Goal: Task Accomplishment & Management: Complete application form

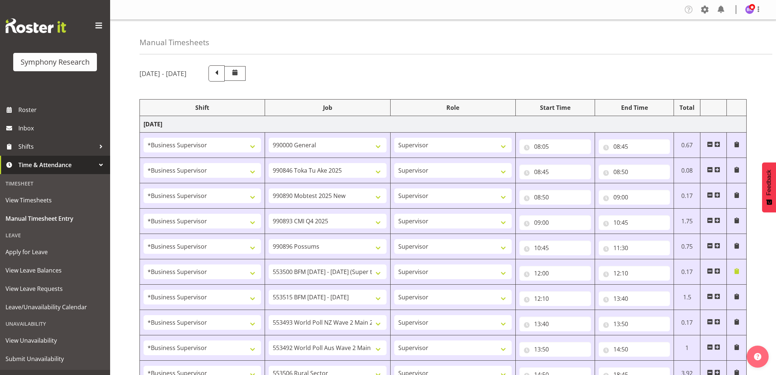
select select "1607"
select select "743"
select select "1607"
select select "9426"
select select "1607"
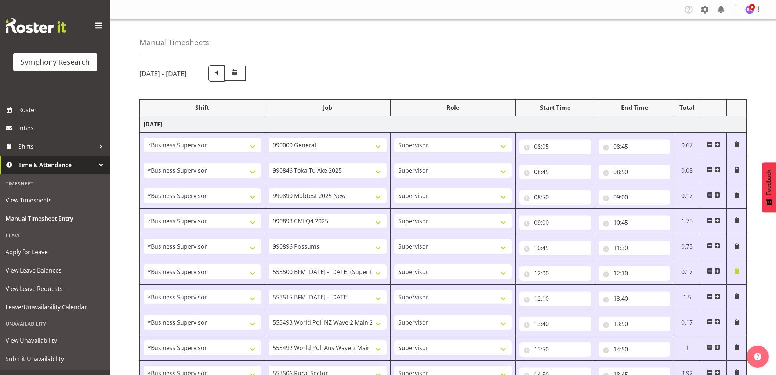
select select "10485"
select select "1607"
select select "10575"
select select "1607"
select select "10633"
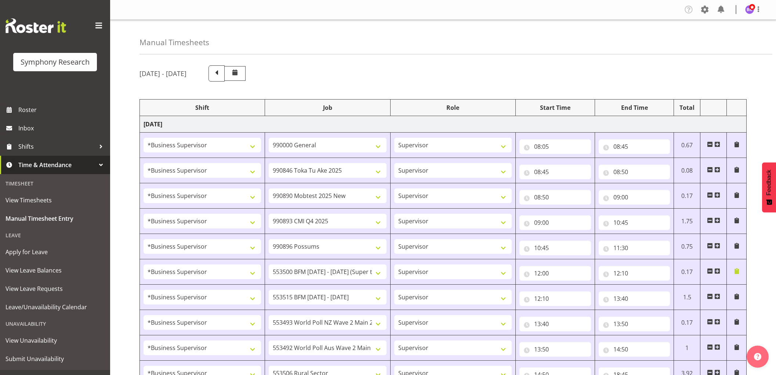
select select "1607"
select select "10733"
select select "1607"
select select "10731"
select select "1607"
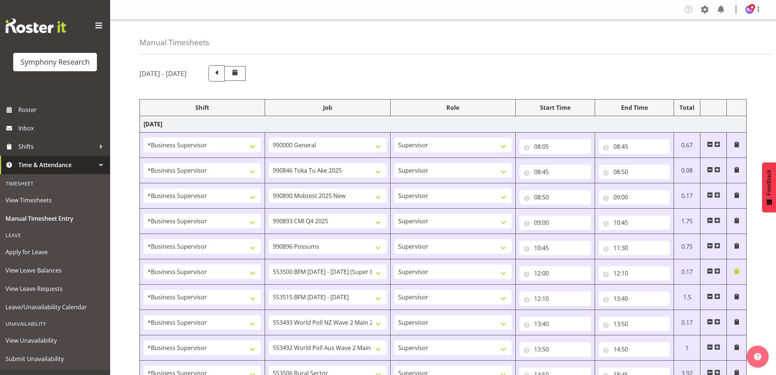
select select "10527"
select select "1607"
select select "10499"
select select "1607"
select select "10587"
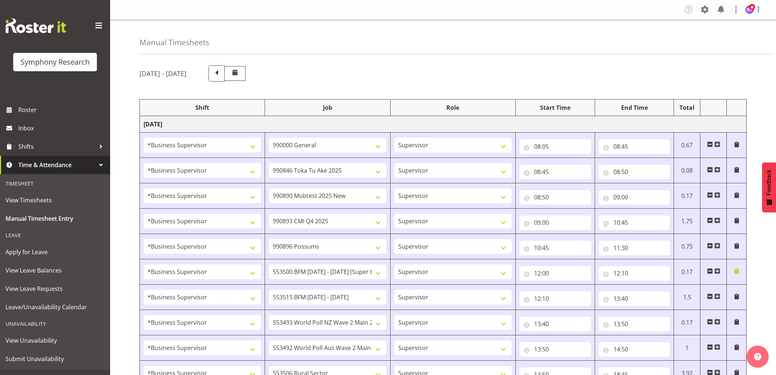
select select "1607"
select select "743"
select select "1607"
select select "10499"
select select "1607"
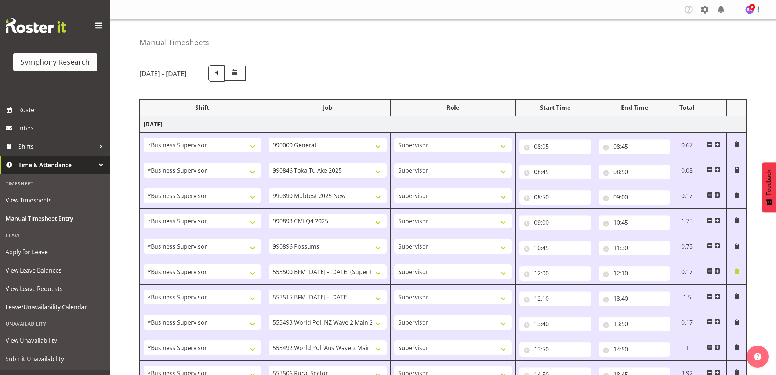
select select "10527"
select select "1607"
select select "10733"
select select "1607"
select select "10587"
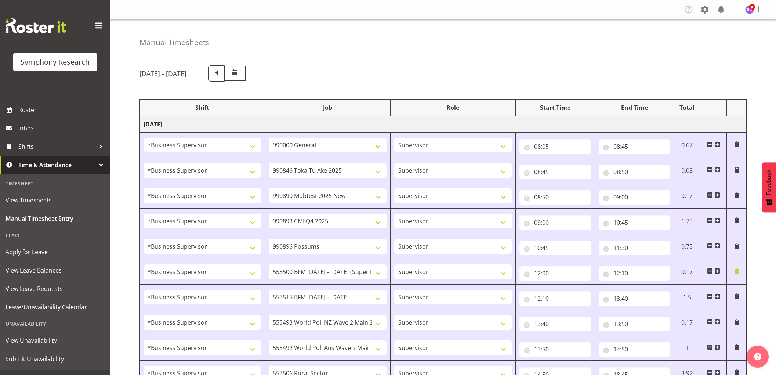
select select "1607"
select select "743"
select select "1607"
select select "743"
select select "1607"
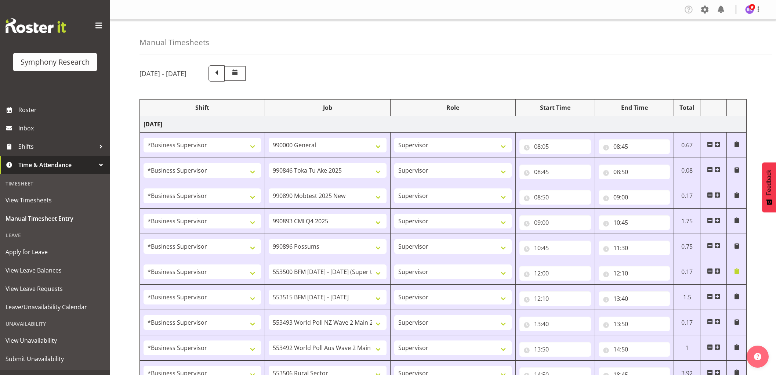
select select "10575"
select select "1607"
select select "9426"
select select "1607"
select select "10633"
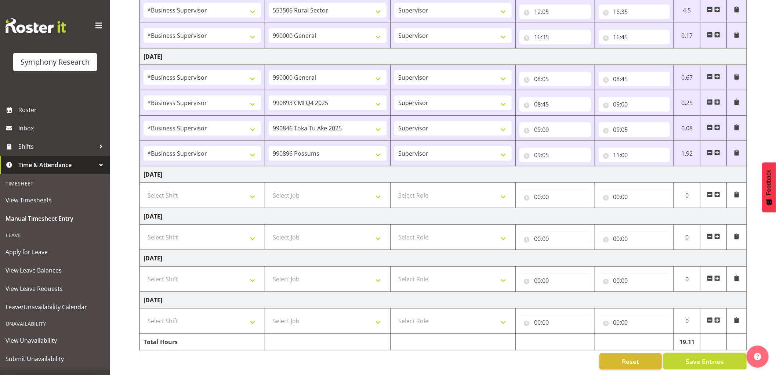
scroll to position [515, 0]
click at [618, 148] on input "11:00" at bounding box center [635, 155] width 72 height 15
click at [649, 167] on select "00 01 02 03 04 05 06 07 08 09 10 11 12 13 14 15 16 17 18 19 20 21 22 23" at bounding box center [649, 174] width 17 height 15
select select "12"
click at [641, 167] on select "00 01 02 03 04 05 06 07 08 09 10 11 12 13 14 15 16 17 18 19 20 21 22 23" at bounding box center [649, 174] width 17 height 15
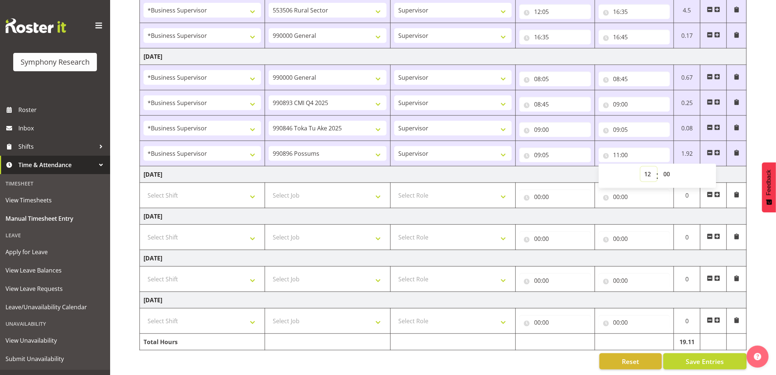
type input "12:00"
click at [649, 167] on select "00 01 02 03 04 05 06 07 08 09 10 11 12 13 14 15 16 17 18 19 20 21 22 23" at bounding box center [649, 174] width 17 height 15
select select "10"
click at [641, 167] on select "00 01 02 03 04 05 06 07 08 09 10 11 12 13 14 15 16 17 18 19 20 21 22 23" at bounding box center [649, 174] width 17 height 15
type input "10:00"
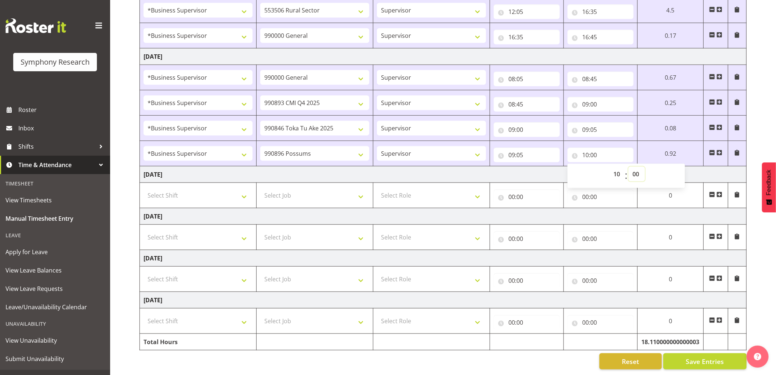
click at [637, 167] on select "00 01 02 03 04 05 06 07 08 09 10 11 12 13 14 15 16 17 18 19 20 21 22 23 24 25 2…" at bounding box center [637, 174] width 17 height 15
select select "45"
click at [629, 167] on select "00 01 02 03 04 05 06 07 08 09 10 11 12 13 14 15 16 17 18 19 20 21 22 23 24 25 2…" at bounding box center [637, 174] width 17 height 15
type input "10:45"
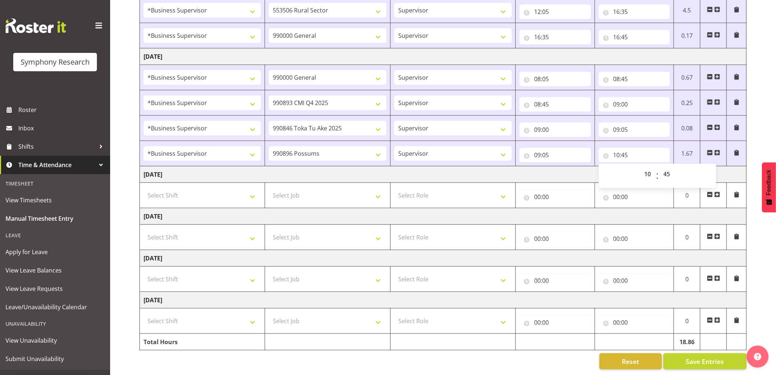
click at [718, 150] on span at bounding box center [718, 153] width 6 height 6
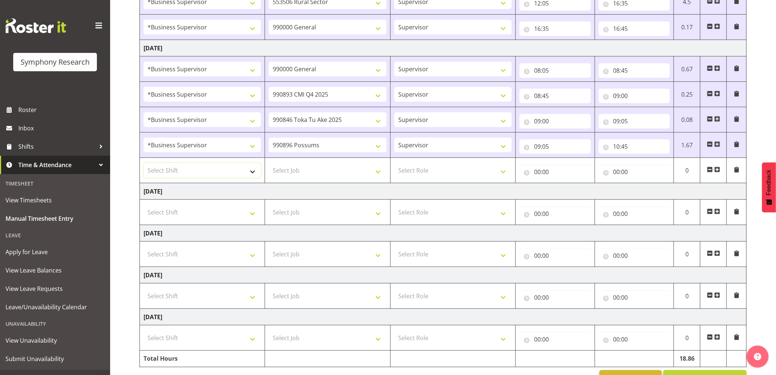
click at [218, 173] on select "Select Shift !!Weekend Residential (Roster IT Shift Label) *Business 9/10am ~ 4…" at bounding box center [203, 170] width 118 height 15
select select "1607"
click at [144, 164] on select "Select Shift !!Weekend Residential (Roster IT Shift Label) *Business 9/10am ~ 4…" at bounding box center [203, 170] width 118 height 15
click at [321, 173] on select "Select Job 550060 IF Admin 553492 World Poll Aus Wave 2 Main 2025 553493 World …" at bounding box center [328, 170] width 118 height 15
select select "10731"
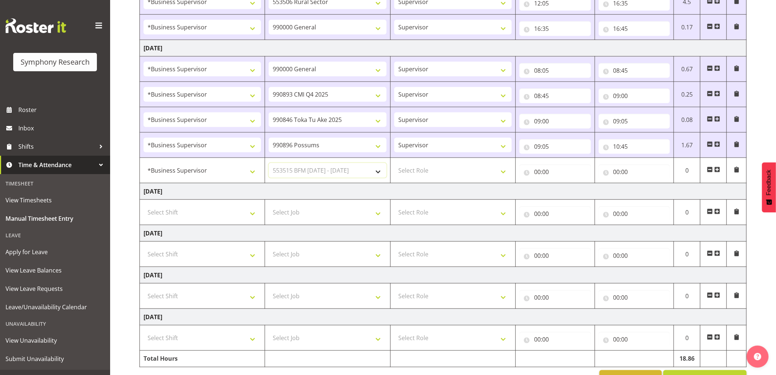
click at [269, 164] on select "Select Job 550060 IF Admin 553492 World Poll Aus Wave 2 Main 2025 553493 World …" at bounding box center [328, 170] width 118 height 15
click at [420, 174] on select "Select Role Supervisor Interviewing Briefing" at bounding box center [453, 170] width 118 height 15
select select "45"
click at [394, 164] on select "Select Role Supervisor Interviewing Briefing" at bounding box center [453, 170] width 118 height 15
click at [541, 173] on input "00:00" at bounding box center [556, 172] width 72 height 15
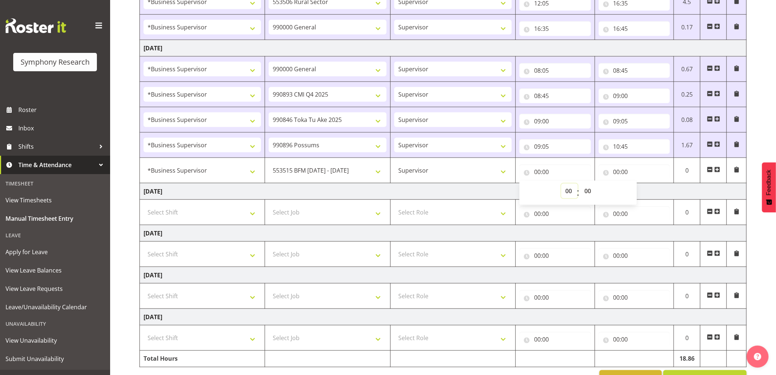
click at [570, 197] on select "00 01 02 03 04 05 06 07 08 09 10 11 12 13 14 15 16 17 18 19 20 21 22 23" at bounding box center [570, 191] width 17 height 15
select select "11"
click at [562, 184] on select "00 01 02 03 04 05 06 07 08 09 10 11 12 13 14 15 16 17 18 19 20 21 22 23" at bounding box center [570, 191] width 17 height 15
type input "11:00"
click at [584, 191] on select "00 01 02 03 04 05 06 07 08 09 10 11 12 13 14 15 16 17 18 19 20 21 22 23 24 25 2…" at bounding box center [589, 191] width 17 height 15
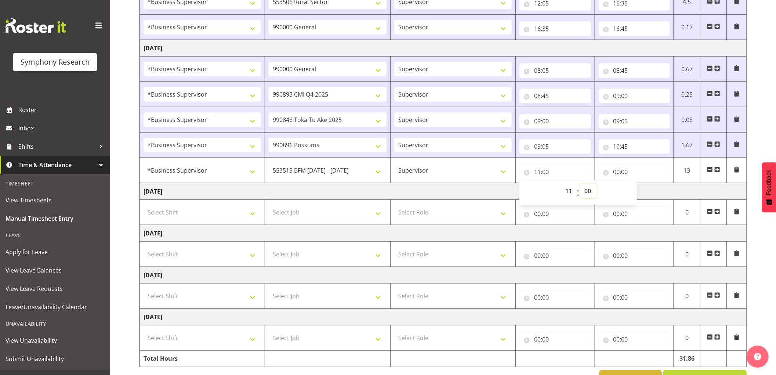
select select "15"
click at [581, 184] on select "00 01 02 03 04 05 06 07 08 09 10 11 12 13 14 15 16 17 18 19 20 21 22 23 24 25 2…" at bounding box center [589, 191] width 17 height 15
type input "11:15"
click at [618, 170] on input "00:00" at bounding box center [635, 172] width 72 height 15
click at [648, 193] on select "00 01 02 03 04 05 06 07 08 09 10 11 12 13 14 15 16 17 18 19 20 21 22 23" at bounding box center [649, 191] width 17 height 15
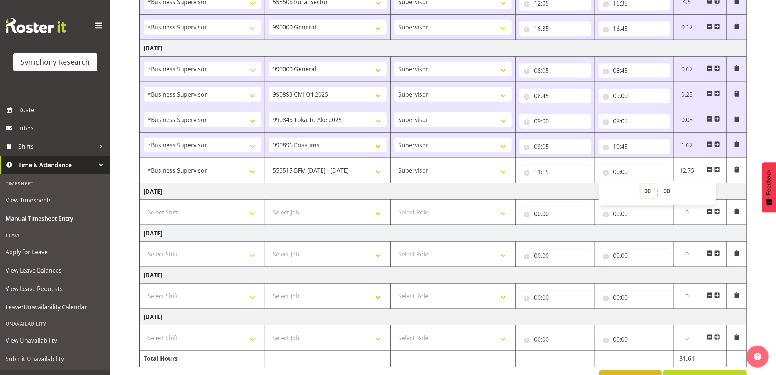
select select "12"
click at [641, 184] on select "00 01 02 03 04 05 06 07 08 09 10 11 12 13 14 15 16 17 18 19 20 21 22 23" at bounding box center [649, 191] width 17 height 15
type input "12:00"
click at [718, 171] on span at bounding box center [718, 170] width 6 height 6
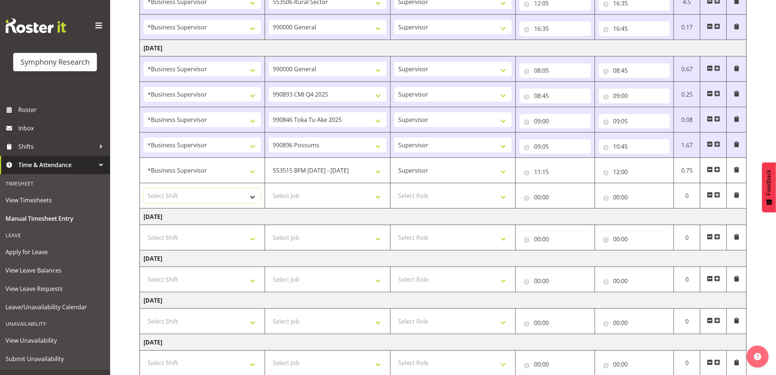
click at [201, 203] on select "Select Shift !!Weekend Residential (Roster IT Shift Label) *Business 9/10am ~ 4…" at bounding box center [203, 195] width 118 height 15
select select "1607"
click at [144, 189] on select "Select Shift !!Weekend Residential (Roster IT Shift Label) *Business 9/10am ~ 4…" at bounding box center [203, 195] width 118 height 15
click at [324, 200] on select "Select Job 550060 IF Admin 553492 World Poll Aus Wave 2 Main 2025 553493 World …" at bounding box center [328, 195] width 118 height 15
select select "10527"
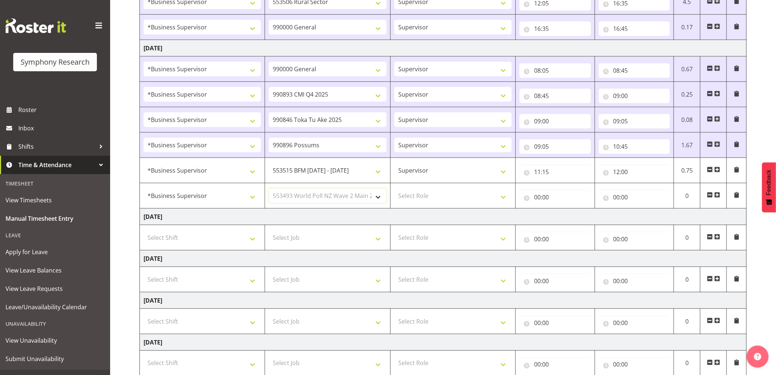
click at [269, 189] on select "Select Job 550060 IF Admin 553492 World Poll Aus Wave 2 Main 2025 553493 World …" at bounding box center [328, 195] width 118 height 15
click at [425, 200] on select "Select Role Supervisor Interviewing Briefing" at bounding box center [453, 195] width 118 height 15
select select "45"
click at [394, 189] on select "Select Role Supervisor Interviewing Briefing" at bounding box center [453, 195] width 118 height 15
click at [537, 193] on input "00:00" at bounding box center [556, 197] width 72 height 15
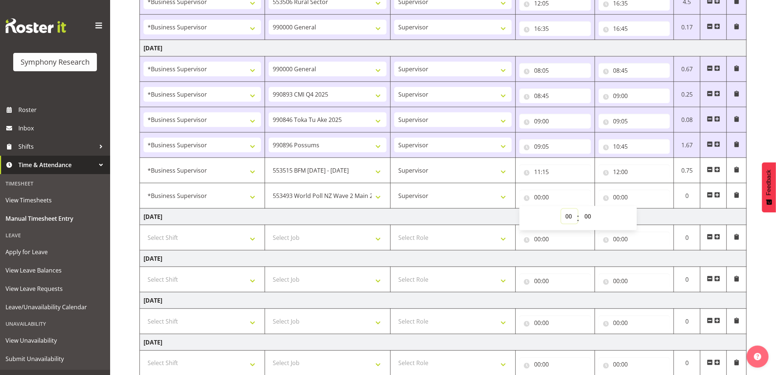
click at [566, 217] on select "00 01 02 03 04 05 06 07 08 09 10 11 12 13 14 15 16 17 18 19 20 21 22 23" at bounding box center [570, 216] width 17 height 15
select select "12"
click at [562, 210] on select "00 01 02 03 04 05 06 07 08 09 10 11 12 13 14 15 16 17 18 19 20 21 22 23" at bounding box center [570, 216] width 17 height 15
type input "12:00"
click at [619, 199] on input "00:00" at bounding box center [635, 197] width 72 height 15
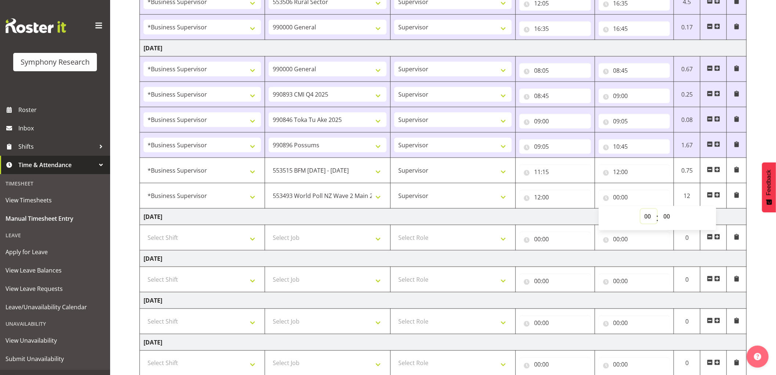
click at [644, 216] on select "00 01 02 03 04 05 06 07 08 09 10 11 12 13 14 15 16 17 18 19 20 21 22 23" at bounding box center [649, 216] width 17 height 15
select select "12"
click at [641, 210] on select "00 01 02 03 04 05 06 07 08 09 10 11 12 13 14 15 16 17 18 19 20 21 22 23" at bounding box center [649, 216] width 17 height 15
type input "12:00"
click at [667, 217] on select "00 01 02 03 04 05 06 07 08 09 10 11 12 13 14 15 16 17 18 19 20 21 22 23 24 25 2…" at bounding box center [668, 216] width 17 height 15
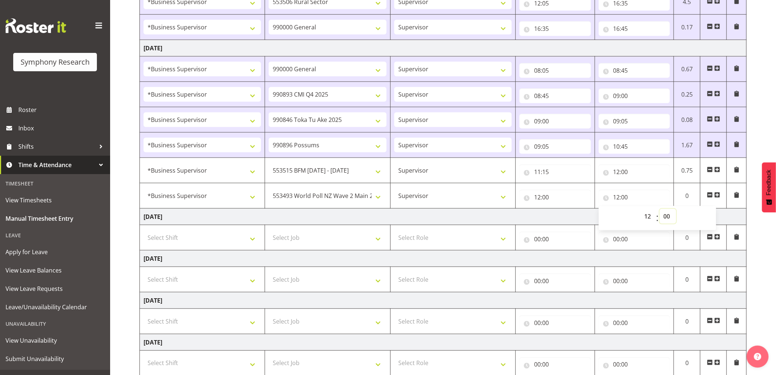
select select "15"
click at [660, 210] on select "00 01 02 03 04 05 06 07 08 09 10 11 12 13 14 15 16 17 18 19 20 21 22 23 24 25 2…" at bounding box center [668, 216] width 17 height 15
type input "12:15"
click at [717, 197] on span at bounding box center [718, 195] width 6 height 6
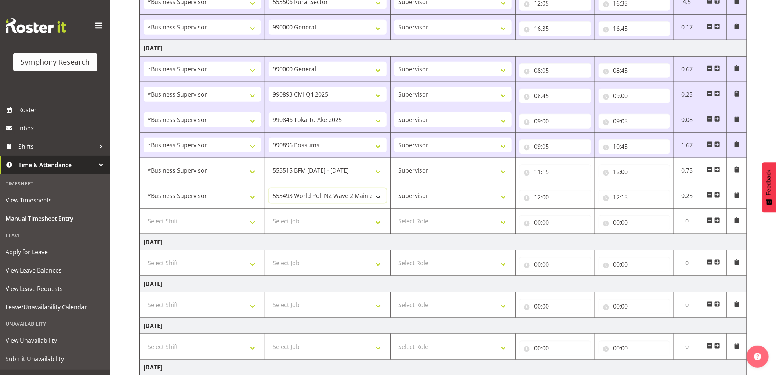
click at [317, 199] on select "550060 IF Admin 553492 World Poll Aus Wave 2 Main 2025 553493 World Poll NZ Wav…" at bounding box center [328, 195] width 118 height 15
click at [218, 223] on select "Select Shift !!Weekend Residential (Roster IT Shift Label) *Business 9/10am ~ 4…" at bounding box center [203, 221] width 118 height 15
select select "1607"
click at [144, 215] on select "Select Shift !!Weekend Residential (Roster IT Shift Label) *Business 9/10am ~ 4…" at bounding box center [203, 221] width 118 height 15
click at [321, 222] on select "Select Job 550060 IF Admin 553492 World Poll Aus Wave 2 Main 2025 553493 World …" at bounding box center [328, 221] width 118 height 15
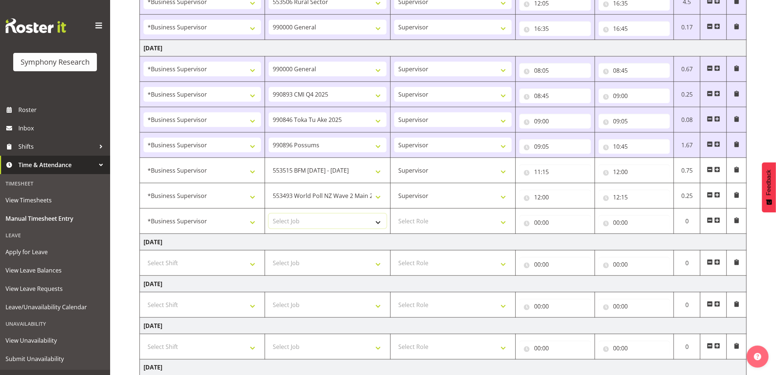
select select "10733"
click at [269, 215] on select "Select Job 550060 IF Admin 553492 World Poll Aus Wave 2 Main 2025 553493 World …" at bounding box center [328, 221] width 118 height 15
drag, startPoint x: 428, startPoint y: 222, endPoint x: 431, endPoint y: 229, distance: 7.9
click at [428, 222] on select "Select Role Supervisor Interviewing Briefing" at bounding box center [453, 221] width 118 height 15
select select "45"
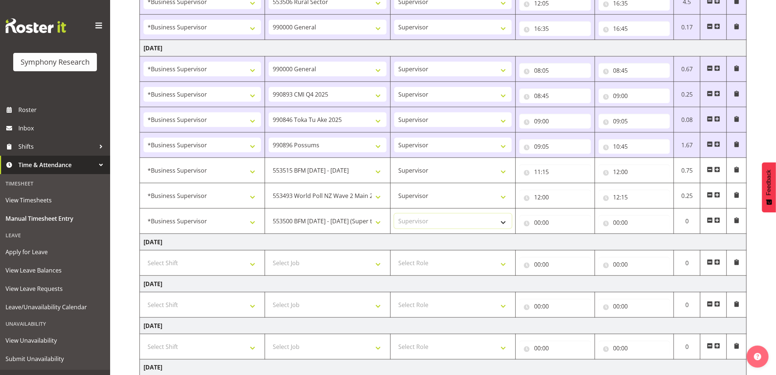
click at [394, 215] on select "Select Role Supervisor Interviewing Briefing" at bounding box center [453, 221] width 118 height 15
click at [538, 224] on input "00:00" at bounding box center [556, 222] width 72 height 15
click at [571, 245] on select "00 01 02 03 04 05 06 07 08 09 10 11 12 13 14 15 16 17 18 19 20 21 22 23" at bounding box center [570, 241] width 17 height 15
select select "12"
click at [562, 235] on select "00 01 02 03 04 05 06 07 08 09 10 11 12 13 14 15 16 17 18 19 20 21 22 23" at bounding box center [570, 241] width 17 height 15
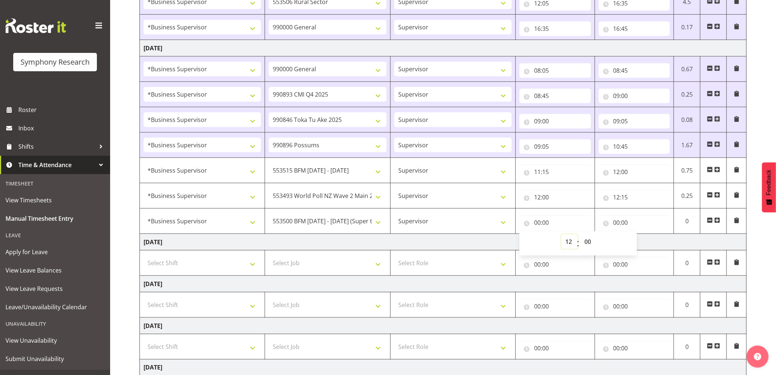
type input "12:00"
click at [588, 246] on select "00 01 02 03 04 05 06 07 08 09 10 11 12 13 14 15 16 17 18 19 20 21 22 23 24 25 2…" at bounding box center [589, 241] width 17 height 15
select select "15"
click at [581, 235] on select "00 01 02 03 04 05 06 07 08 09 10 11 12 13 14 15 16 17 18 19 20 21 22 23 24 25 2…" at bounding box center [589, 241] width 17 height 15
type input "12:15"
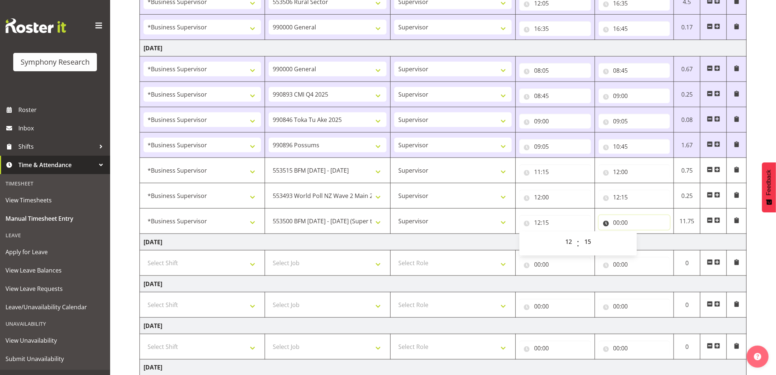
click at [615, 220] on input "00:00" at bounding box center [635, 222] width 72 height 15
click at [644, 241] on select "00 01 02 03 04 05 06 07 08 09 10 11 12 13 14 15 16 17 18 19 20 21 22 23" at bounding box center [649, 241] width 17 height 15
select select "13"
click at [641, 235] on select "00 01 02 03 04 05 06 07 08 09 10 11 12 13 14 15 16 17 18 19 20 21 22 23" at bounding box center [649, 241] width 17 height 15
type input "13:00"
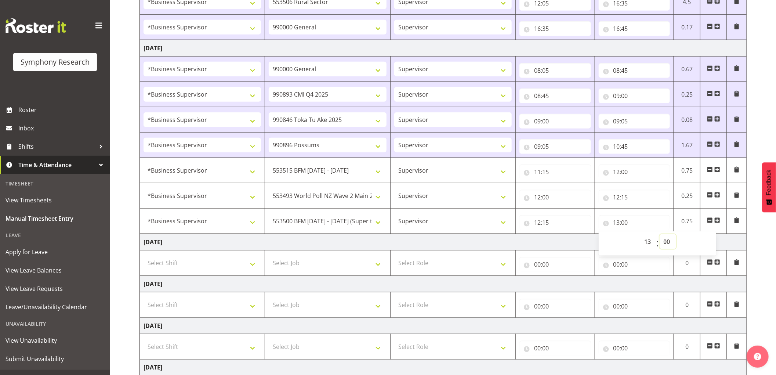
click at [671, 239] on select "00 01 02 03 04 05 06 07 08 09 10 11 12 13 14 15 16 17 18 19 20 21 22 23 24 25 2…" at bounding box center [668, 241] width 17 height 15
select select "45"
click at [660, 235] on select "00 01 02 03 04 05 06 07 08 09 10 11 12 13 14 15 16 17 18 19 20 21 22 23 24 25 2…" at bounding box center [668, 241] width 17 height 15
type input "13:45"
click at [717, 219] on span at bounding box center [718, 220] width 6 height 6
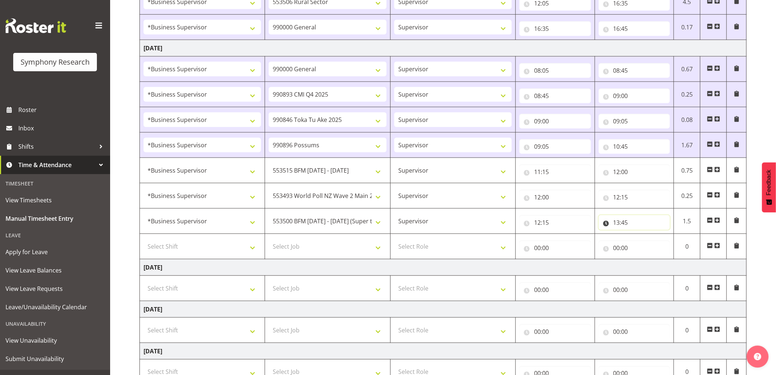
click at [628, 226] on input "13:45" at bounding box center [635, 222] width 72 height 15
click at [668, 245] on select "00 01 02 03 04 05 06 07 08 09 10 11 12 13 14 15 16 17 18 19 20 21 22 23 24 25 2…" at bounding box center [668, 241] width 17 height 15
select select "30"
click at [660, 235] on select "00 01 02 03 04 05 06 07 08 09 10 11 12 13 14 15 16 17 18 19 20 21 22 23 24 25 2…" at bounding box center [668, 241] width 17 height 15
type input "13:30"
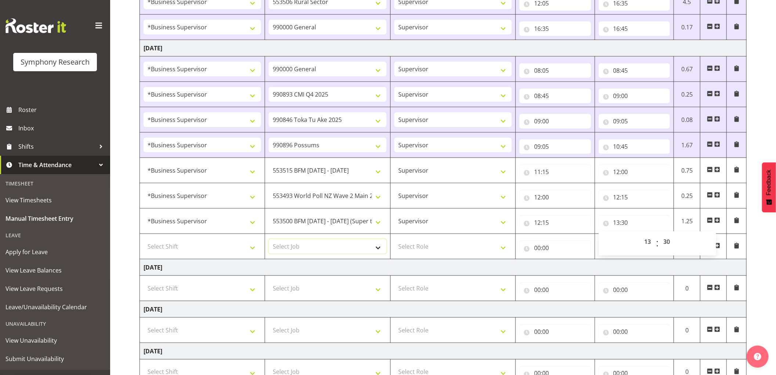
click at [355, 244] on select "Select Job 550060 IF Admin 553492 World Poll Aus Wave 2 Main 2025 553493 World …" at bounding box center [328, 246] width 118 height 15
select select "10730"
click at [269, 240] on select "Select Job 550060 IF Admin 553492 World Poll Aus Wave 2 Main 2025 553493 World …" at bounding box center [328, 246] width 118 height 15
click at [430, 253] on select "Select Role Supervisor Interviewing Briefing" at bounding box center [453, 246] width 118 height 15
select select "45"
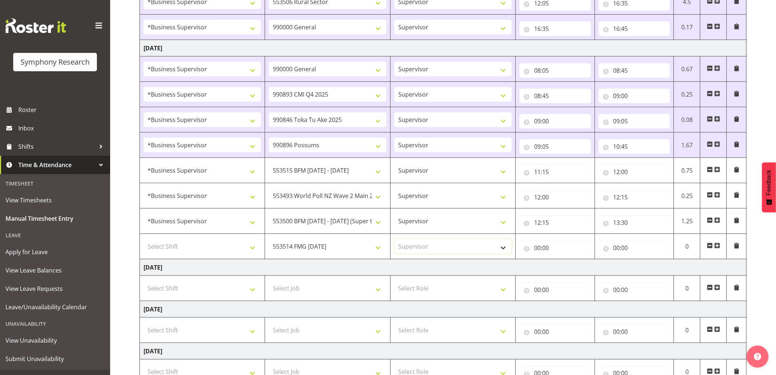
click at [394, 240] on select "Select Role Supervisor Interviewing Briefing" at bounding box center [453, 246] width 118 height 15
click at [537, 250] on input "00:00" at bounding box center [556, 248] width 72 height 15
click at [566, 270] on select "00 01 02 03 04 05 06 07 08 09 10 11 12 13 14 15 16 17 18 19 20 21 22 23" at bounding box center [570, 267] width 17 height 15
select select "13"
click at [562, 261] on select "00 01 02 03 04 05 06 07 08 09 10 11 12 13 14 15 16 17 18 19 20 21 22 23" at bounding box center [570, 267] width 17 height 15
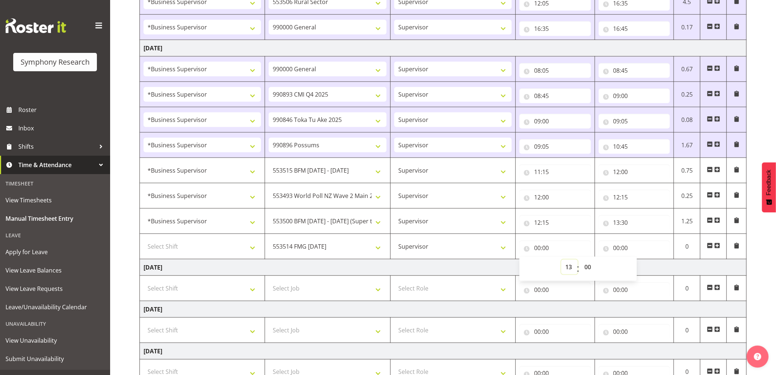
type input "13:00"
click at [590, 267] on select "00 01 02 03 04 05 06 07 08 09 10 11 12 13 14 15 16 17 18 19 20 21 22 23 24 25 2…" at bounding box center [589, 267] width 17 height 15
select select "30"
click at [581, 261] on select "00 01 02 03 04 05 06 07 08 09 10 11 12 13 14 15 16 17 18 19 20 21 22 23 24 25 2…" at bounding box center [589, 267] width 17 height 15
type input "13:30"
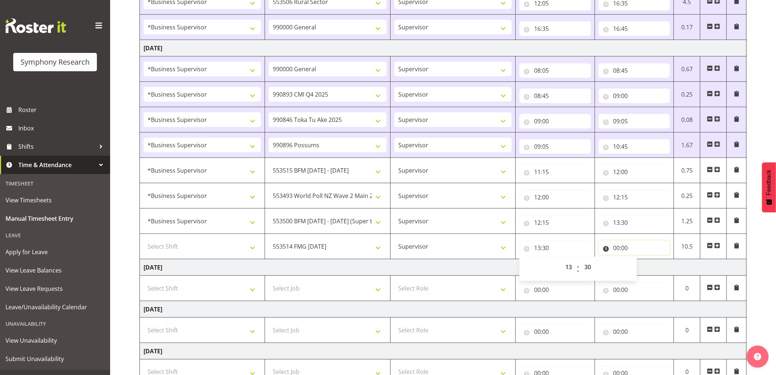
click at [614, 250] on input "00:00" at bounding box center [635, 248] width 72 height 15
click at [649, 267] on select "00 01 02 03 04 05 06 07 08 09 10 11 12 13 14 15 16 17 18 19 20 21 22 23" at bounding box center [649, 267] width 17 height 15
select select "15"
click at [641, 261] on select "00 01 02 03 04 05 06 07 08 09 10 11 12 13 14 15 16 17 18 19 20 21 22 23" at bounding box center [649, 267] width 17 height 15
type input "15:00"
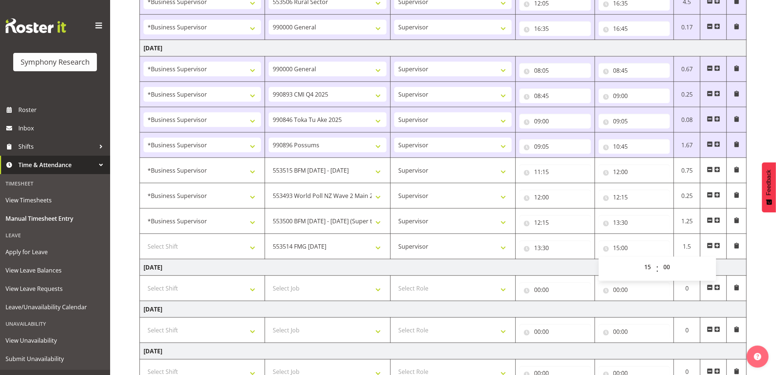
click at [719, 246] on span at bounding box center [718, 246] width 6 height 6
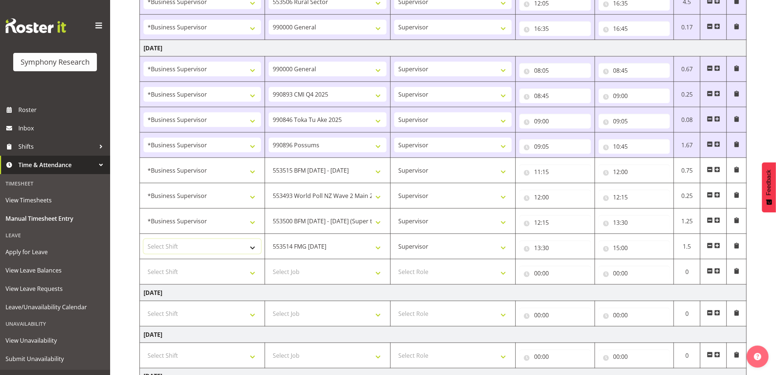
click at [217, 251] on select "Select Shift !!Weekend Residential (Roster IT Shift Label) *Business 9/10am ~ 4…" at bounding box center [203, 246] width 118 height 15
select select "1607"
click at [144, 240] on select "Select Shift !!Weekend Residential (Roster IT Shift Label) *Business 9/10am ~ 4…" at bounding box center [203, 246] width 118 height 15
click at [209, 272] on select "Select Shift !!Weekend Residential (Roster IT Shift Label) *Business 9/10am ~ 4…" at bounding box center [203, 271] width 118 height 15
select select "1607"
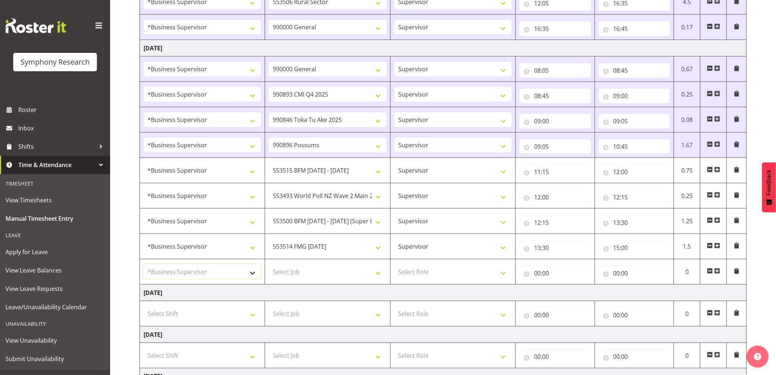
click at [144, 266] on select "Select Shift !!Weekend Residential (Roster IT Shift Label) *Business 9/10am ~ 4…" at bounding box center [203, 271] width 118 height 15
click at [325, 272] on select "Select Job 550060 IF Admin 553492 World Poll Aus Wave 2 Main 2025 553493 World …" at bounding box center [328, 271] width 118 height 15
select select "10587"
click at [269, 266] on select "Select Job 550060 IF Admin 553492 World Poll Aus Wave 2 Main 2025 553493 World …" at bounding box center [328, 271] width 118 height 15
click at [446, 275] on select "Select Role Supervisor Interviewing Briefing" at bounding box center [453, 271] width 118 height 15
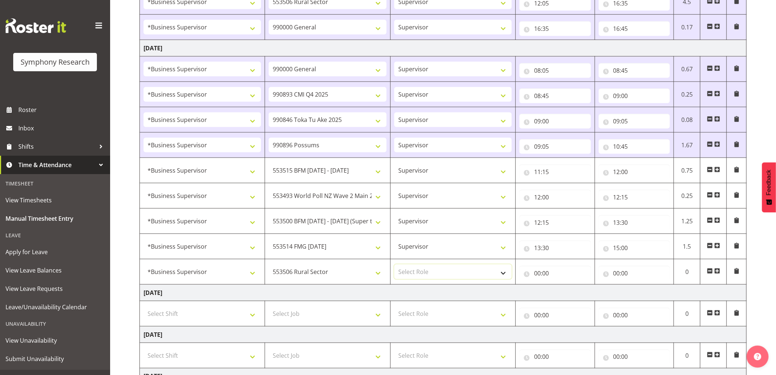
select select "45"
click at [394, 266] on select "Select Role Supervisor Interviewing Briefing" at bounding box center [453, 271] width 118 height 15
click at [539, 274] on input "00:00" at bounding box center [556, 273] width 72 height 15
click at [572, 293] on select "00 01 02 03 04 05 06 07 08 09 10 11 12 13 14 15 16 17 18 19 20 21 22 23" at bounding box center [570, 292] width 17 height 15
select select "15"
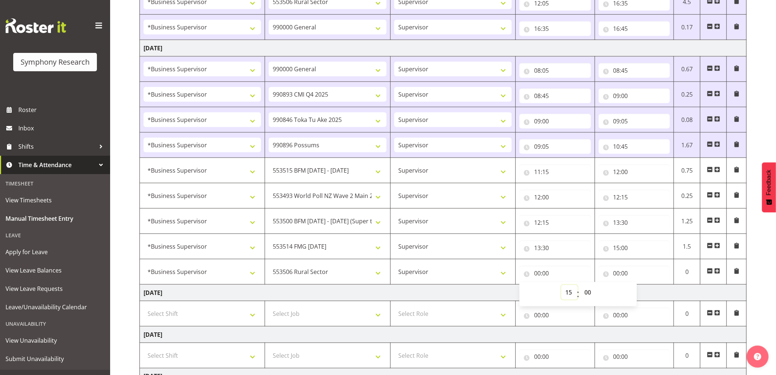
click at [562, 286] on select "00 01 02 03 04 05 06 07 08 09 10 11 12 13 14 15 16 17 18 19 20 21 22 23" at bounding box center [570, 292] width 17 height 15
type input "15:00"
click at [618, 274] on input "00:00" at bounding box center [635, 273] width 72 height 15
click at [650, 295] on select "00 01 02 03 04 05 06 07 08 09 10 11 12 13 14 15 16 17 18 19 20 21 22 23" at bounding box center [649, 292] width 17 height 15
select select "15"
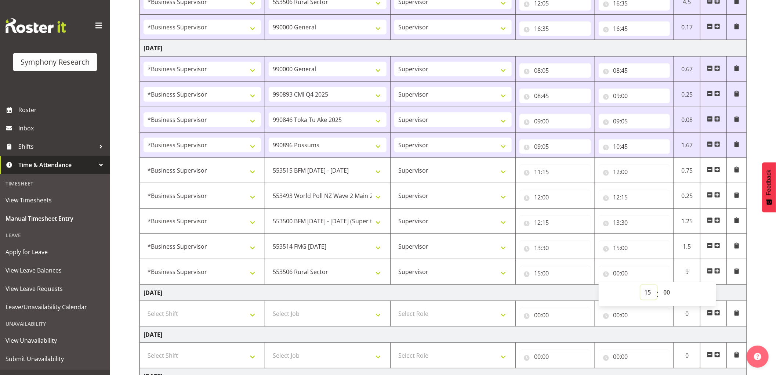
click at [641, 286] on select "00 01 02 03 04 05 06 07 08 09 10 11 12 13 14 15 16 17 18 19 20 21 22 23" at bounding box center [649, 292] width 17 height 15
type input "15:00"
click at [669, 294] on select "00 01 02 03 04 05 06 07 08 09 10 11 12 13 14 15 16 17 18 19 20 21 22 23 24 25 2…" at bounding box center [668, 292] width 17 height 15
select select "40"
click at [660, 286] on select "00 01 02 03 04 05 06 07 08 09 10 11 12 13 14 15 16 17 18 19 20 21 22 23 24 25 2…" at bounding box center [668, 292] width 17 height 15
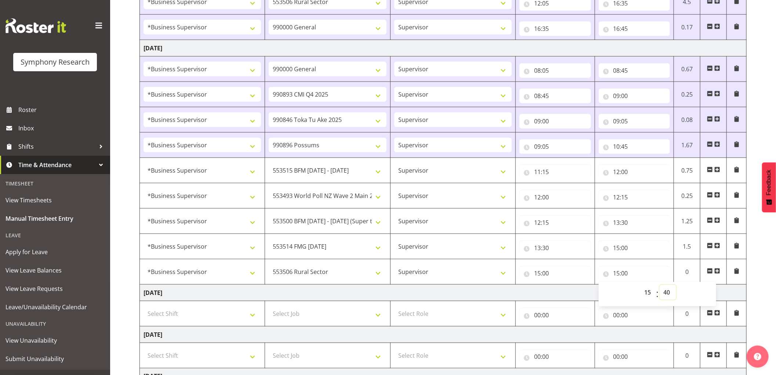
type input "15:40"
click at [666, 289] on select "00 01 02 03 04 05 06 07 08 09 10 11 12 13 14 15 16 17 18 19 20 21 22 23 24 25 2…" at bounding box center [668, 292] width 17 height 15
select select "45"
click at [660, 286] on select "00 01 02 03 04 05 06 07 08 09 10 11 12 13 14 15 16 17 18 19 20 21 22 23 24 25 2…" at bounding box center [668, 292] width 17 height 15
type input "15:45"
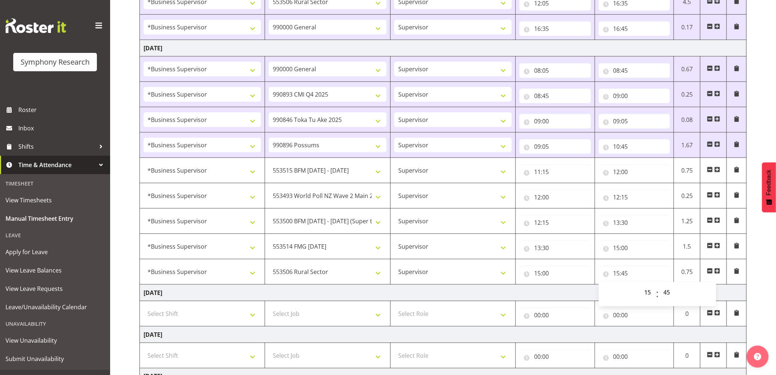
click at [719, 271] on span at bounding box center [718, 271] width 6 height 6
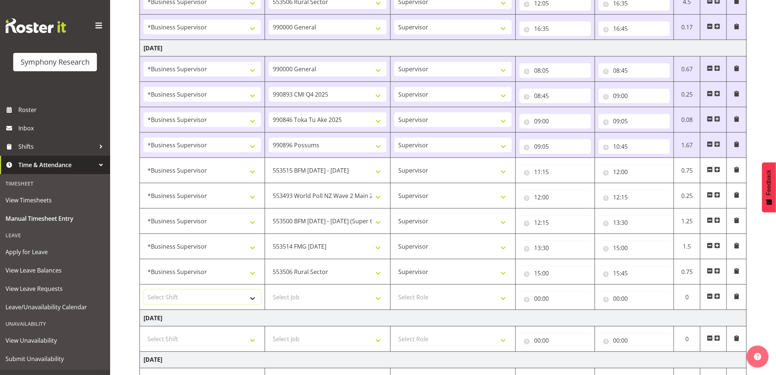
click at [218, 302] on select "Select Shift !!Weekend Residential (Roster IT Shift Label) *Business 9/10am ~ 4…" at bounding box center [203, 297] width 118 height 15
select select "1607"
click at [144, 291] on select "Select Shift !!Weekend Residential (Roster IT Shift Label) *Business 9/10am ~ 4…" at bounding box center [203, 297] width 118 height 15
click at [313, 295] on select "Select Job 550060 IF Admin 553492 World Poll Aus Wave 2 Main 2025 553493 World …" at bounding box center [328, 297] width 118 height 15
select select "10733"
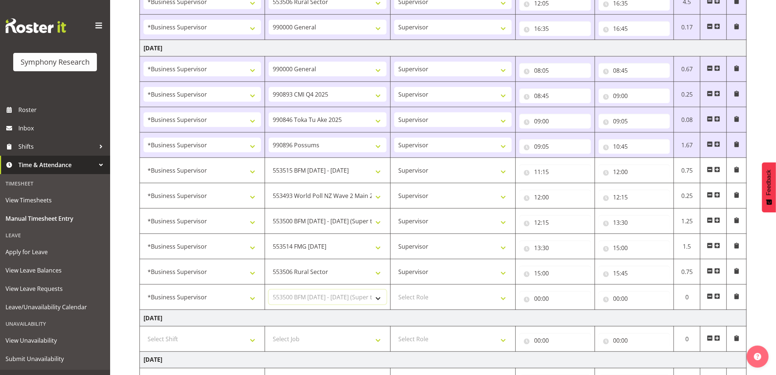
click at [269, 291] on select "Select Job 550060 IF Admin 553492 World Poll Aus Wave 2 Main 2025 553493 World …" at bounding box center [328, 297] width 118 height 15
drag, startPoint x: 428, startPoint y: 299, endPoint x: 428, endPoint y: 304, distance: 5.5
click at [428, 299] on select "Select Role Supervisor Interviewing Briefing" at bounding box center [453, 297] width 118 height 15
select select "45"
click at [394, 291] on select "Select Role Supervisor Interviewing Briefing" at bounding box center [453, 297] width 118 height 15
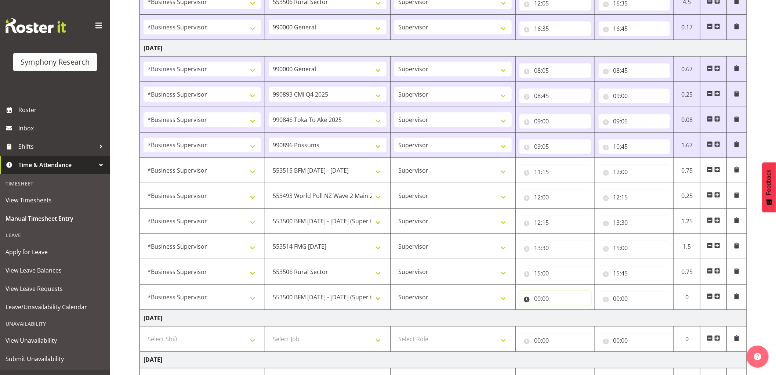
click at [538, 300] on input "00:00" at bounding box center [556, 298] width 72 height 15
click at [572, 321] on select "00 01 02 03 04 05 06 07 08 09 10 11 12 13 14 15 16 17 18 19 20 21 22 23" at bounding box center [570, 317] width 17 height 15
select select "15"
click at [562, 311] on select "00 01 02 03 04 05 06 07 08 09 10 11 12 13 14 15 16 17 18 19 20 21 22 23" at bounding box center [570, 317] width 17 height 15
type input "15:00"
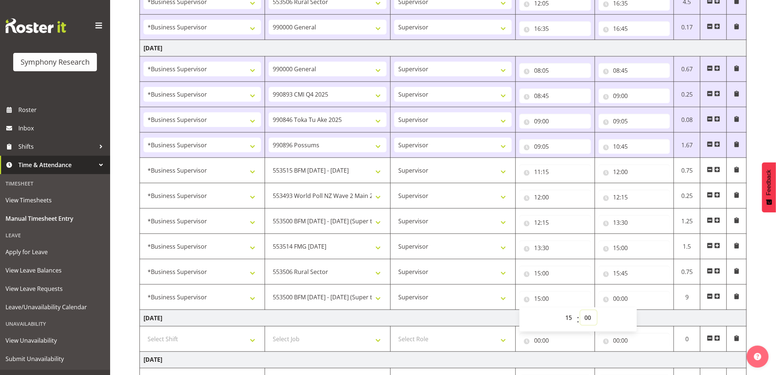
click at [590, 318] on select "00 01 02 03 04 05 06 07 08 09 10 11 12 13 14 15 16 17 18 19 20 21 22 23 24 25 2…" at bounding box center [589, 317] width 17 height 15
select select "45"
click at [581, 311] on select "00 01 02 03 04 05 06 07 08 09 10 11 12 13 14 15 16 17 18 19 20 21 22 23 24 25 2…" at bounding box center [589, 317] width 17 height 15
type input "15:45"
click at [616, 299] on input "00:00" at bounding box center [635, 298] width 72 height 15
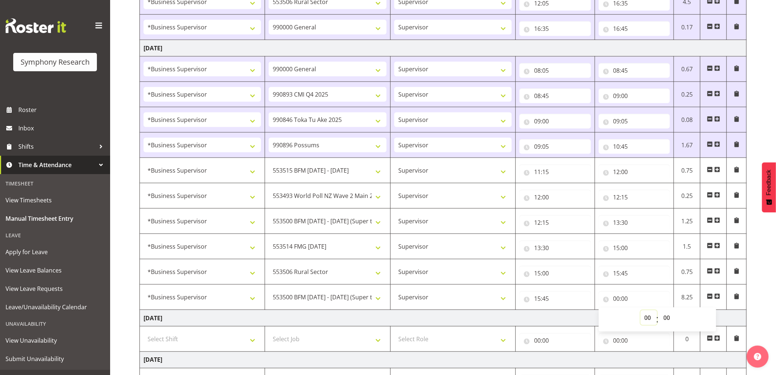
click at [644, 318] on select "00 01 02 03 04 05 06 07 08 09 10 11 12 13 14 15 16 17 18 19 20 21 22 23" at bounding box center [649, 317] width 17 height 15
select select "16"
click at [641, 311] on select "00 01 02 03 04 05 06 07 08 09 10 11 12 13 14 15 16 17 18 19 20 21 22 23" at bounding box center [649, 317] width 17 height 15
type input "16:00"
click at [666, 320] on select "00 01 02 03 04 05 06 07 08 09 10 11 12 13 14 15 16 17 18 19 20 21 22 23 24 25 2…" at bounding box center [668, 317] width 17 height 15
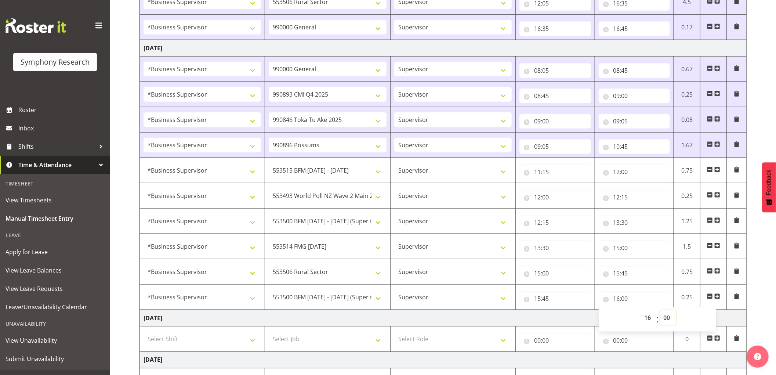
select select "45"
click at [660, 311] on select "00 01 02 03 04 05 06 07 08 09 10 11 12 13 14 15 16 17 18 19 20 21 22 23 24 25 2…" at bounding box center [668, 317] width 17 height 15
type input "16:45"
click at [718, 296] on span at bounding box center [718, 296] width 6 height 6
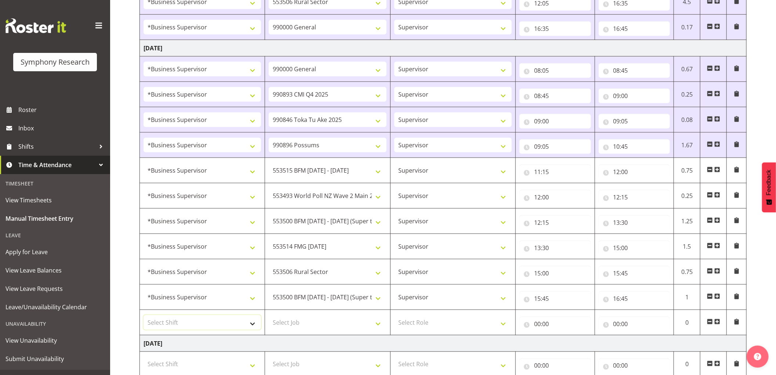
click at [184, 325] on select "Select Shift !!Weekend Residential (Roster IT Shift Label) *Business 9/10am ~ 4…" at bounding box center [203, 322] width 118 height 15
select select "1607"
click at [144, 316] on select "Select Shift !!Weekend Residential (Roster IT Shift Label) *Business 9/10am ~ 4…" at bounding box center [203, 322] width 118 height 15
click at [311, 322] on select "Select Job 550060 IF Admin 553492 World Poll Aus Wave 2 Main 2025 553493 World …" at bounding box center [328, 322] width 118 height 15
select select "10499"
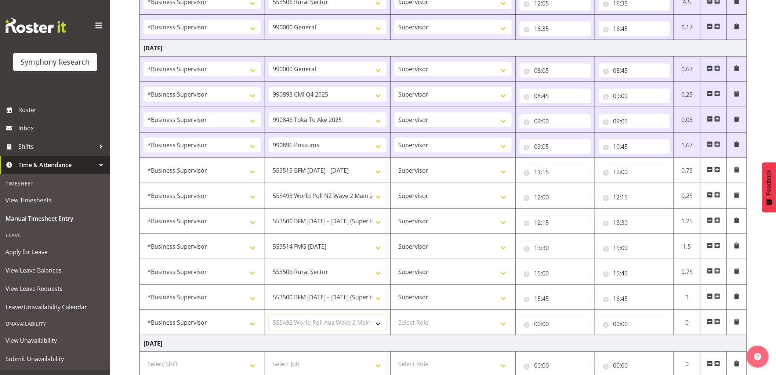
click at [269, 316] on select "Select Job 550060 IF Admin 553492 World Poll Aus Wave 2 Main 2025 553493 World …" at bounding box center [328, 322] width 118 height 15
click at [435, 324] on select "Select Role Supervisor Interviewing Briefing" at bounding box center [453, 322] width 118 height 15
select select "45"
click at [394, 316] on select "Select Role Supervisor Interviewing Briefing" at bounding box center [453, 322] width 118 height 15
click at [540, 325] on input "00:00" at bounding box center [556, 324] width 72 height 15
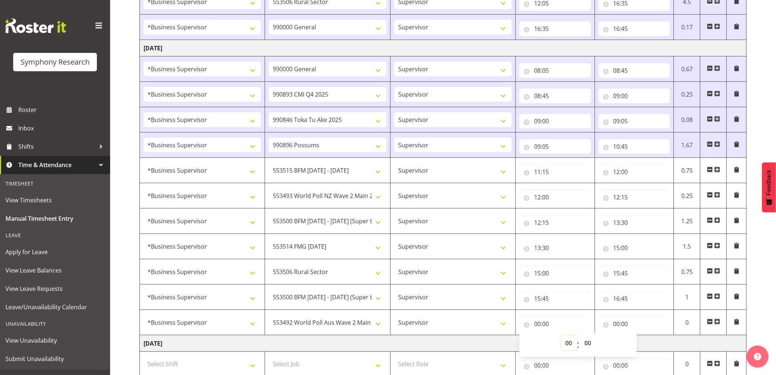
click at [568, 344] on select "00 01 02 03 04 05 06 07 08 09 10 11 12 13 14 15 16 17 18 19 20 21 22 23" at bounding box center [570, 343] width 17 height 15
select select "16"
click at [562, 337] on select "00 01 02 03 04 05 06 07 08 09 10 11 12 13 14 15 16 17 18 19 20 21 22 23" at bounding box center [570, 343] width 17 height 15
type input "16:00"
click at [590, 344] on select "00 01 02 03 04 05 06 07 08 09 10 11 12 13 14 15 16 17 18 19 20 21 22 23 24 25 2…" at bounding box center [589, 343] width 17 height 15
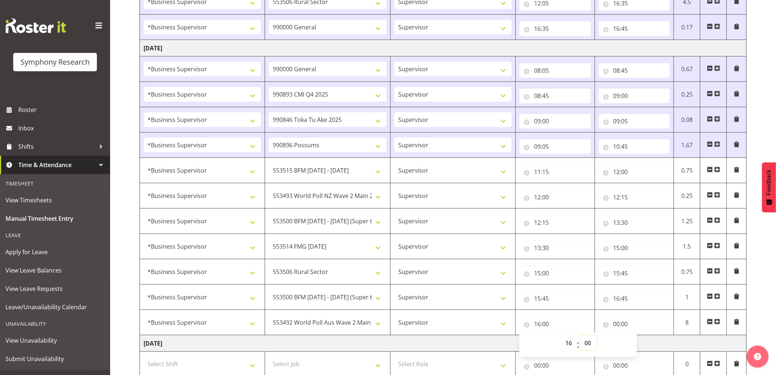
select select "45"
click at [581, 337] on select "00 01 02 03 04 05 06 07 08 09 10 11 12 13 14 15 16 17 18 19 20 21 22 23 24 25 2…" at bounding box center [589, 343] width 17 height 15
type input "16:45"
click at [619, 324] on input "00:00" at bounding box center [635, 324] width 72 height 15
click at [646, 340] on select "00 01 02 03 04 05 06 07 08 09 10 11 12 13 14 15 16 17 18 19 20 21 22 23" at bounding box center [649, 343] width 17 height 15
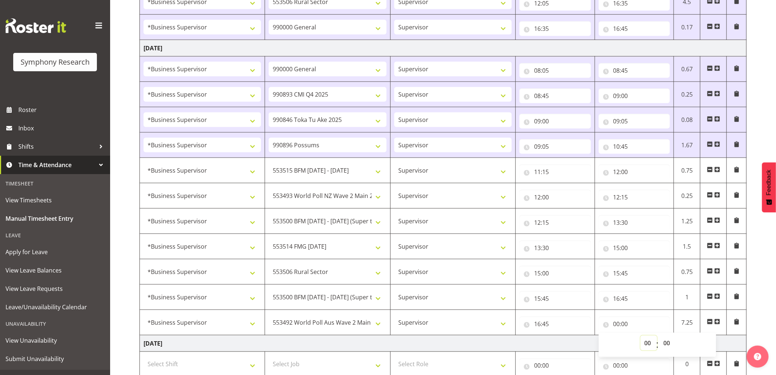
select select "18"
click at [641, 337] on select "00 01 02 03 04 05 06 07 08 09 10 11 12 13 14 15 16 17 18 19 20 21 22 23" at bounding box center [649, 343] width 17 height 15
type input "18:00"
click at [672, 344] on select "00 01 02 03 04 05 06 07 08 09 10 11 12 13 14 15 16 17 18 19 20 21 22 23 24 25 2…" at bounding box center [668, 343] width 17 height 15
select select "30"
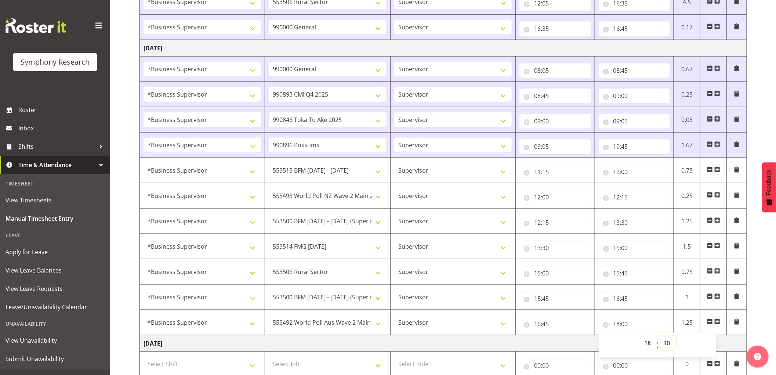
click at [660, 337] on select "00 01 02 03 04 05 06 07 08 09 10 11 12 13 14 15 16 17 18 19 20 21 22 23 24 25 2…" at bounding box center [668, 343] width 17 height 15
type input "18:30"
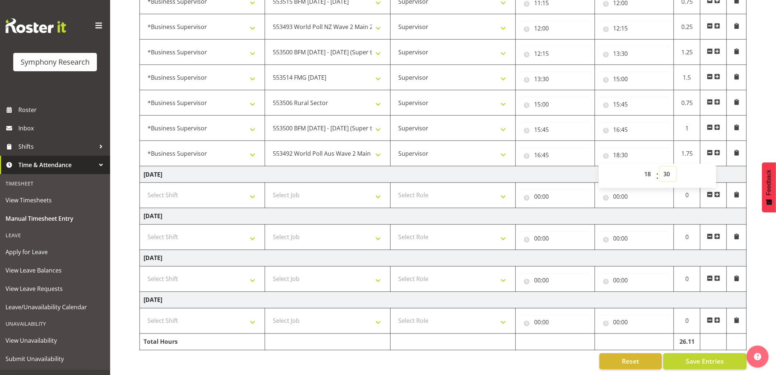
scroll to position [692, 0]
click at [709, 358] on span "Save Entries" at bounding box center [705, 362] width 38 height 10
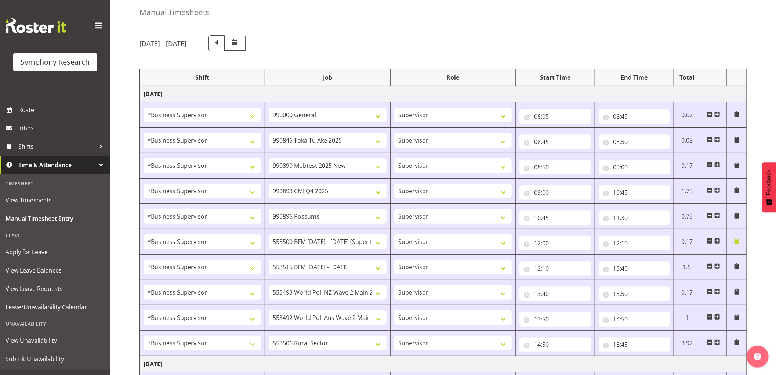
scroll to position [0, 0]
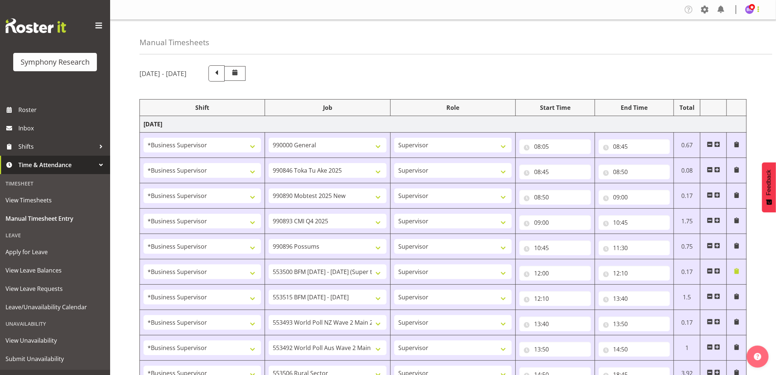
click at [757, 10] on span at bounding box center [758, 9] width 9 height 9
click at [735, 42] on link "Log Out" at bounding box center [728, 38] width 71 height 13
